Goal: Transaction & Acquisition: Purchase product/service

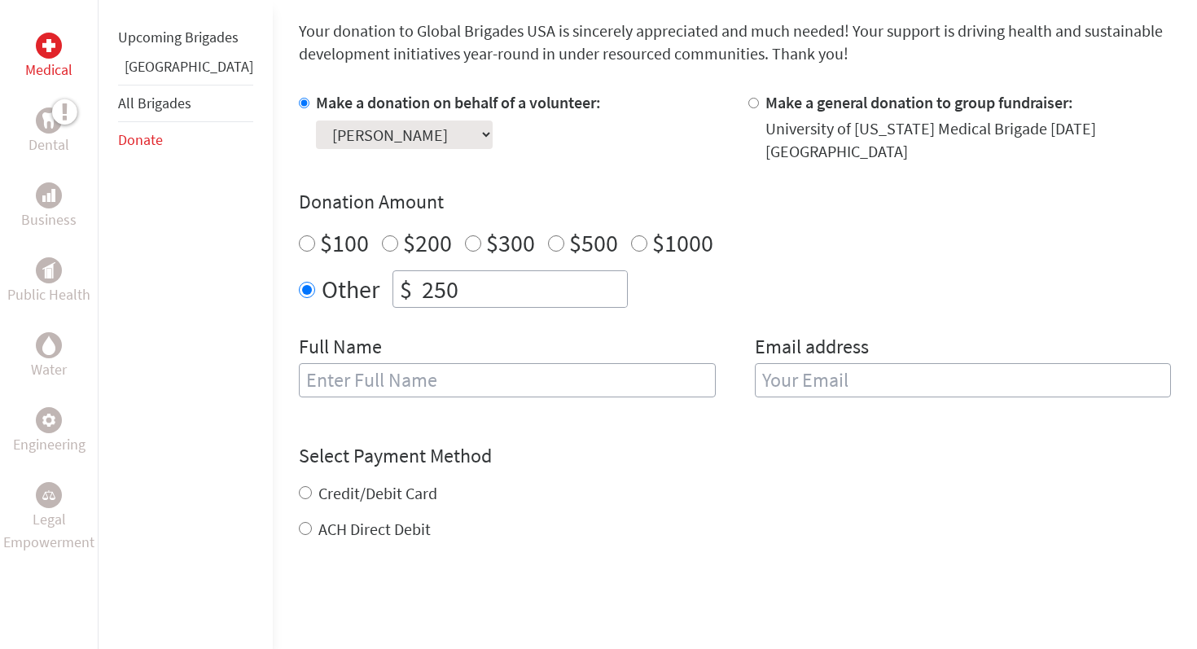
scroll to position [436, 0]
click at [445, 373] on input "text" at bounding box center [507, 378] width 417 height 34
type input "[PERSON_NAME]"
type input "[EMAIL_ADDRESS][DOMAIN_NAME]"
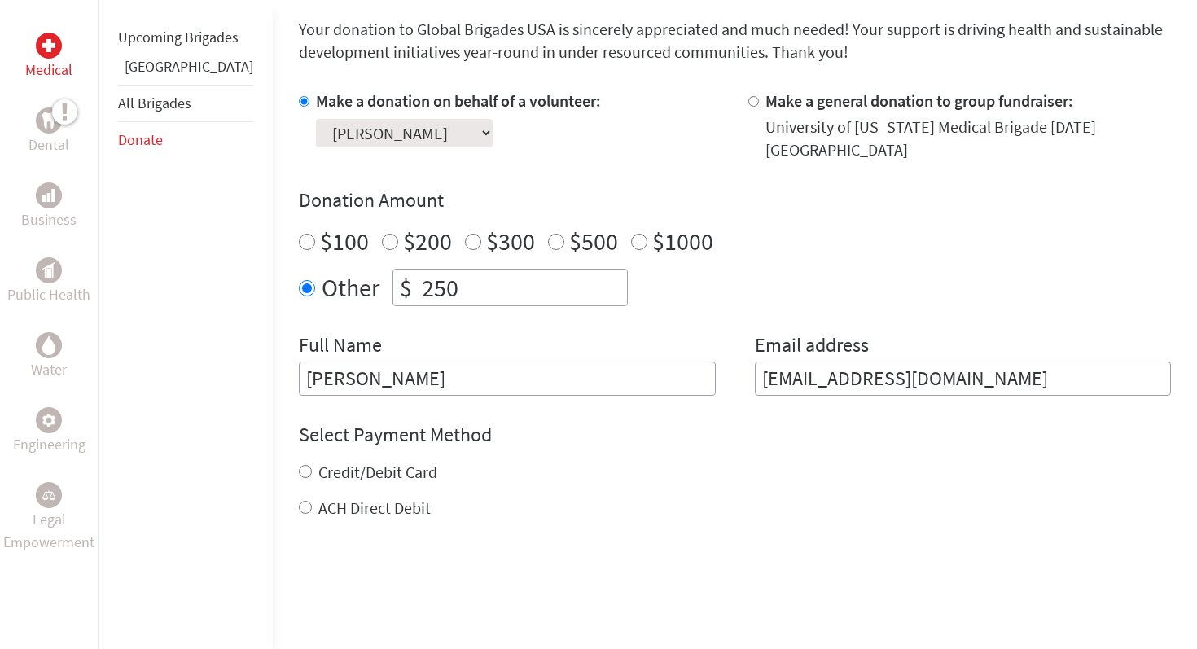
click at [337, 462] on label "Credit/Debit Card" at bounding box center [377, 472] width 119 height 20
click at [312, 465] on input "Credit/Debit Card" at bounding box center [305, 471] width 13 height 13
radio input "true"
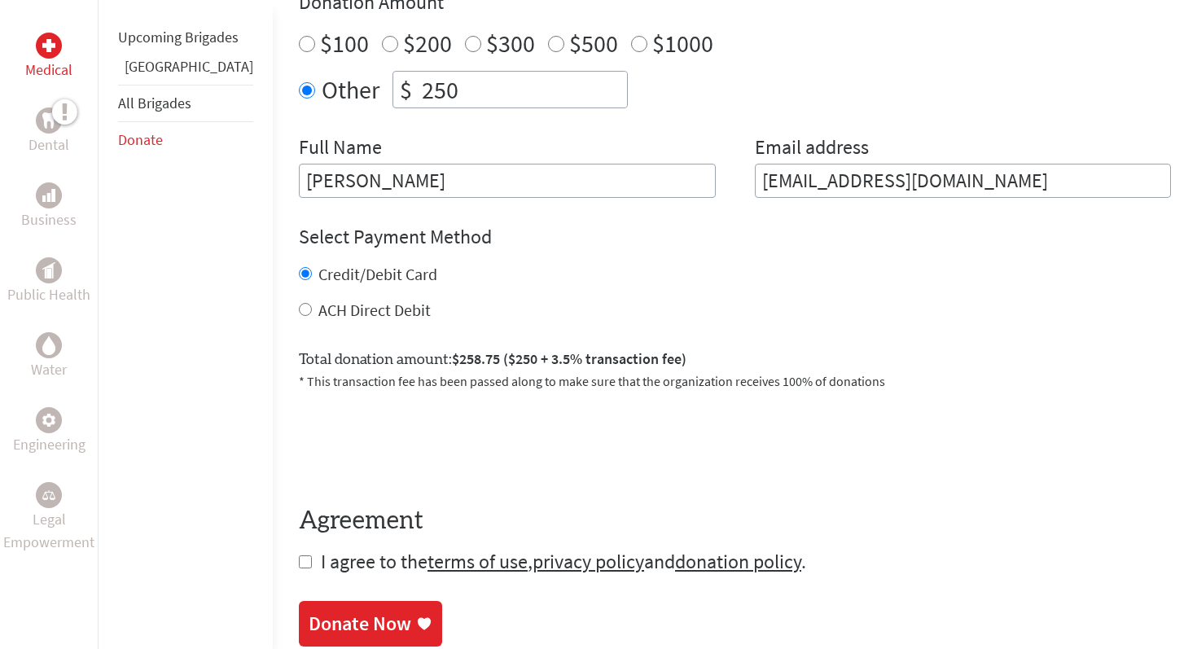
scroll to position [637, 0]
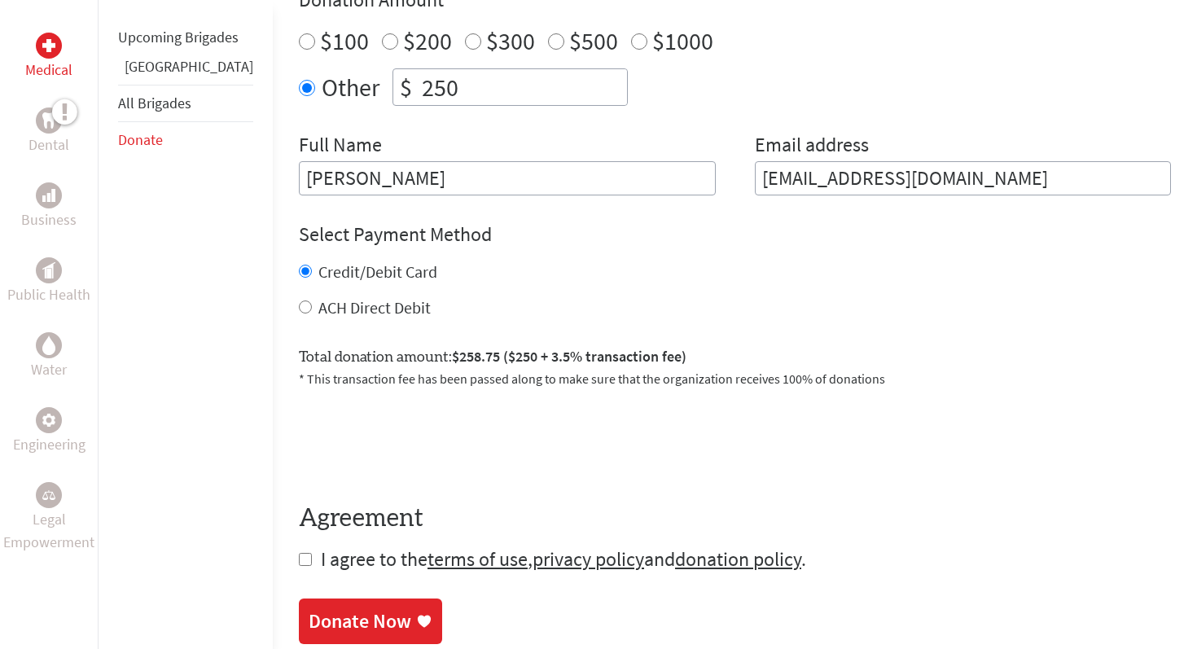
click at [299, 553] on input "checkbox" at bounding box center [305, 559] width 13 height 13
checkbox input "true"
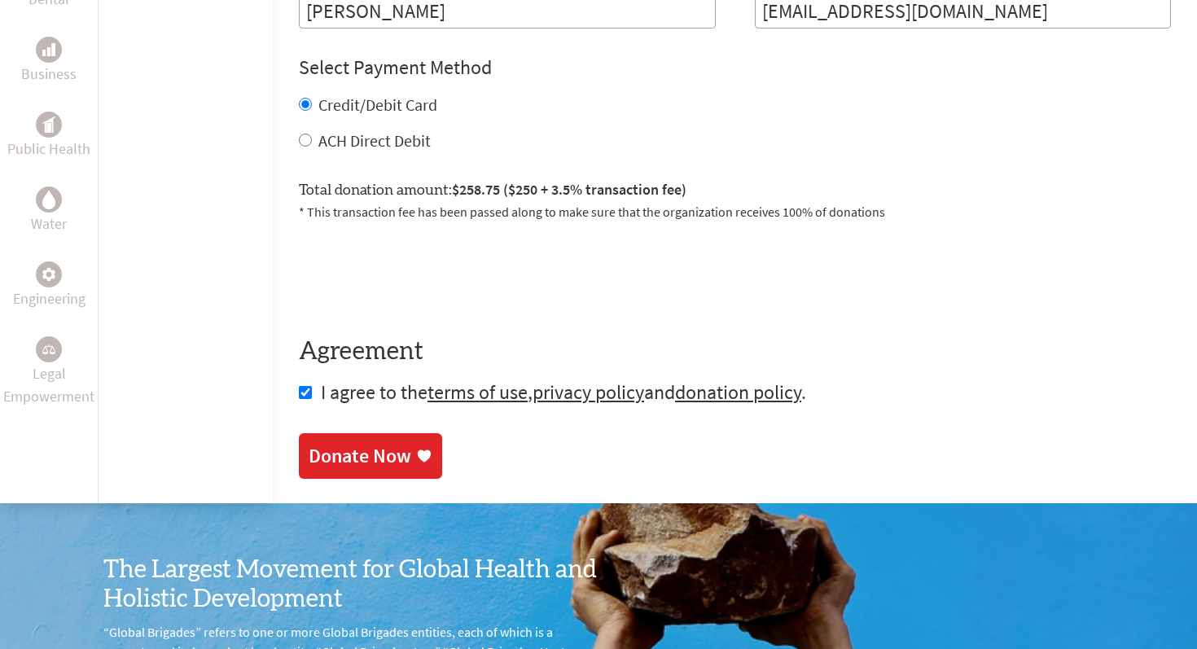
click at [329, 443] on div "Donate Now" at bounding box center [360, 456] width 103 height 26
